Goal: Task Accomplishment & Management: Use online tool/utility

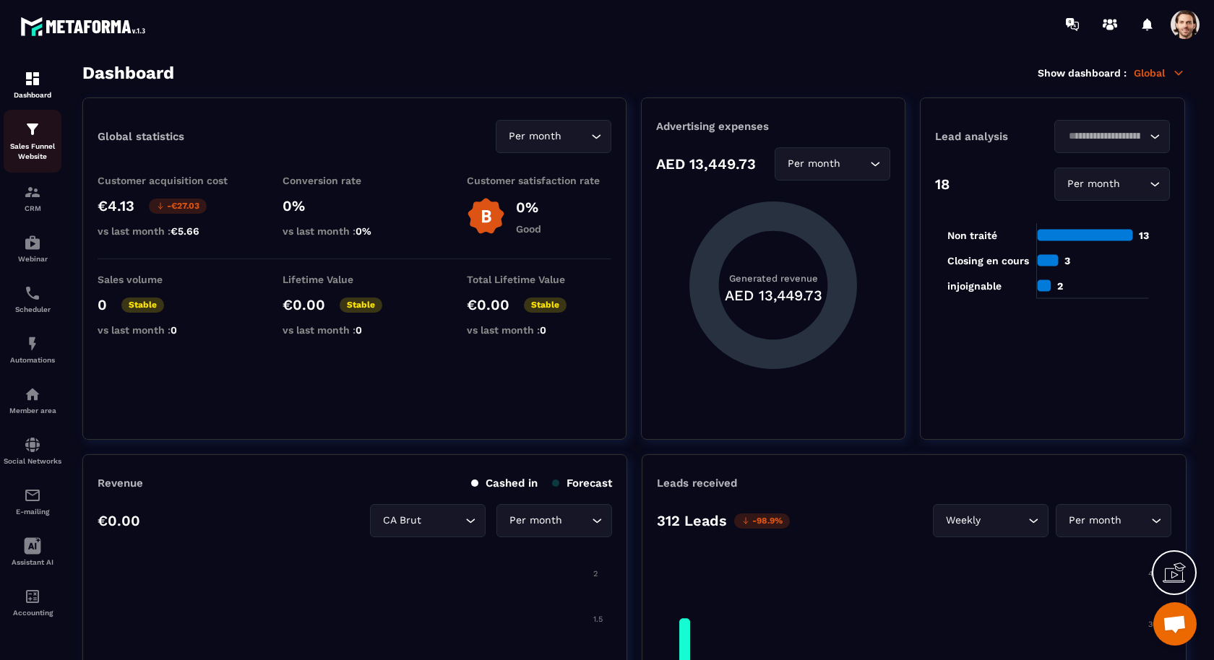
click at [33, 152] on p "Sales Funnel Website" at bounding box center [33, 152] width 58 height 20
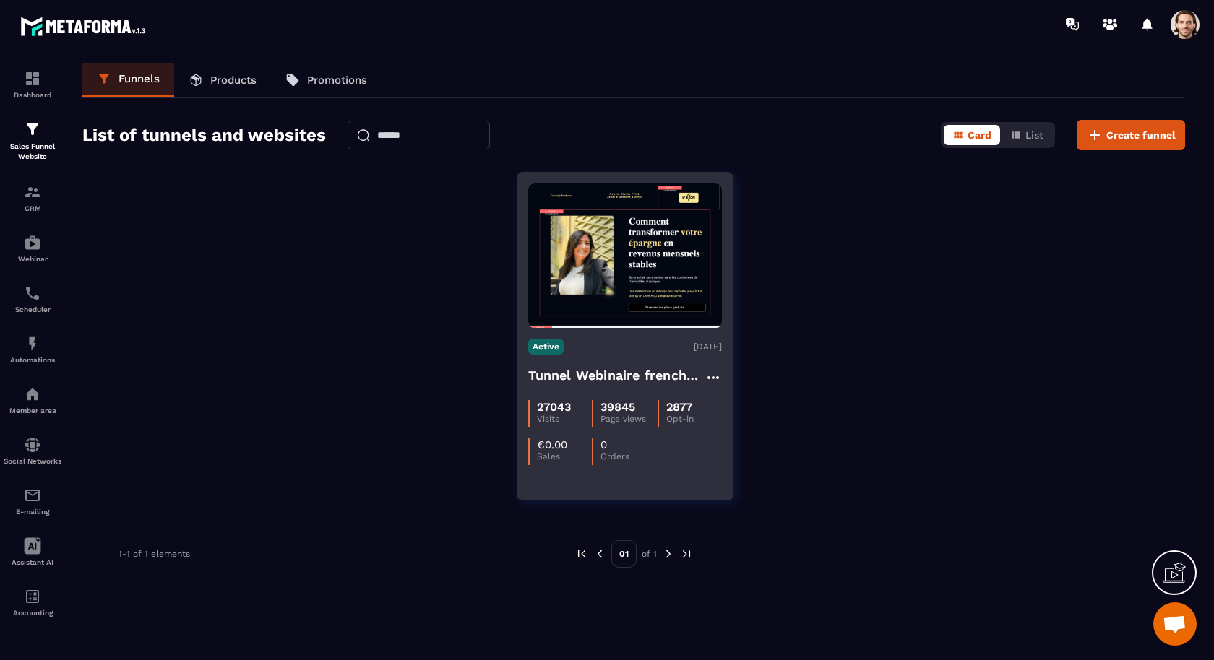
click at [591, 378] on h4 "Tunnel Webinaire frenchy partners" at bounding box center [616, 376] width 176 height 20
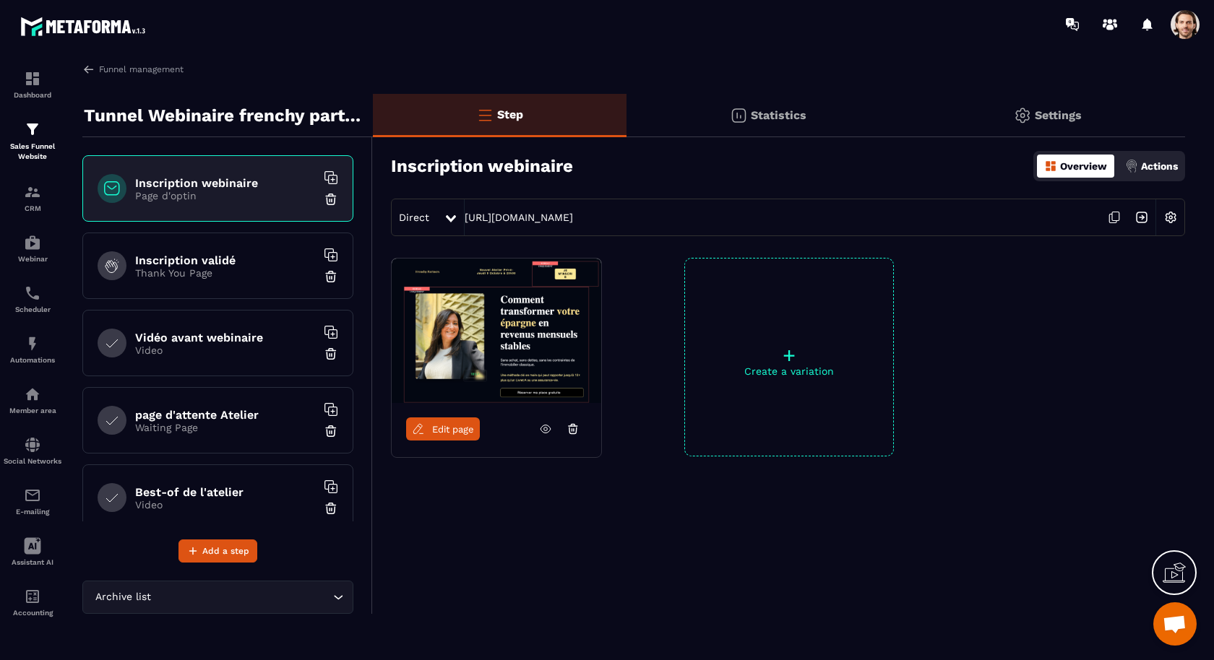
click at [542, 424] on icon at bounding box center [545, 429] width 13 height 13
click at [468, 429] on span "Edit page" at bounding box center [453, 429] width 42 height 11
